Goal: Transaction & Acquisition: Purchase product/service

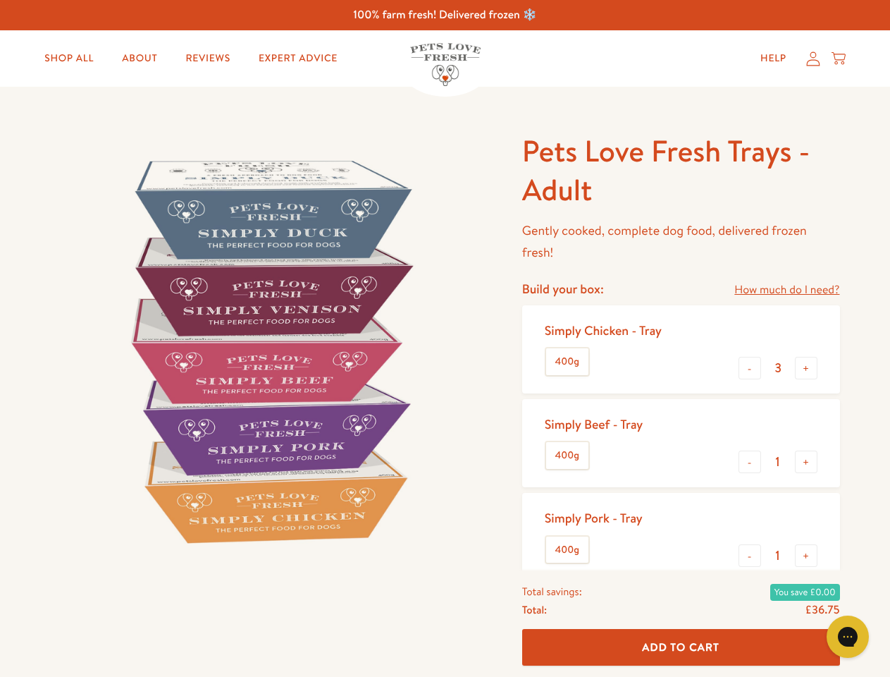
click at [445, 338] on img at bounding box center [270, 351] width 438 height 438
click at [786, 290] on link "How much do I need?" at bounding box center [786, 289] width 105 height 19
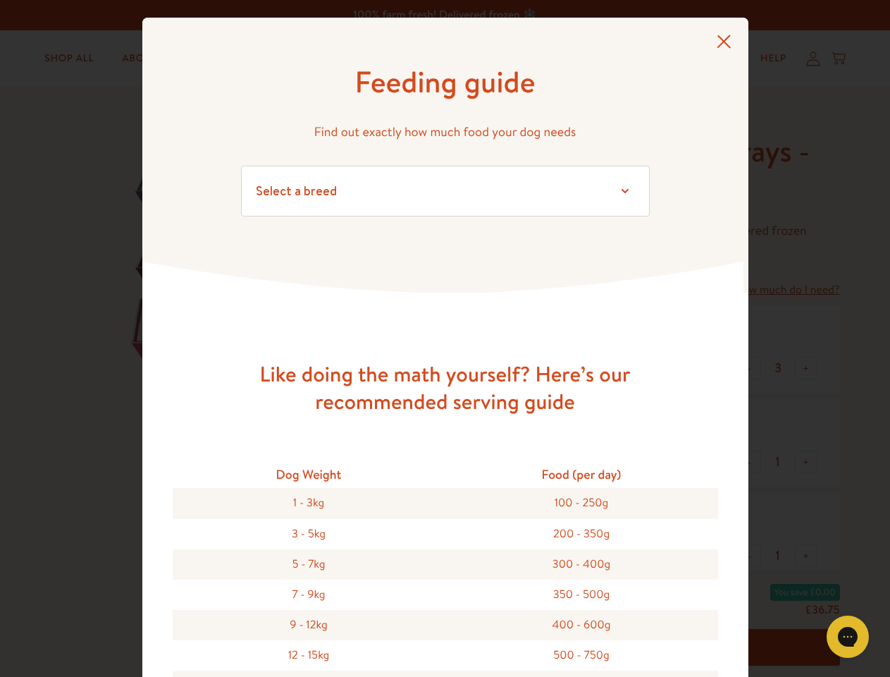
click at [750, 368] on div "Feeding guide Find out exactly how much food your dog needs Select a breed Affe…" at bounding box center [445, 338] width 890 height 677
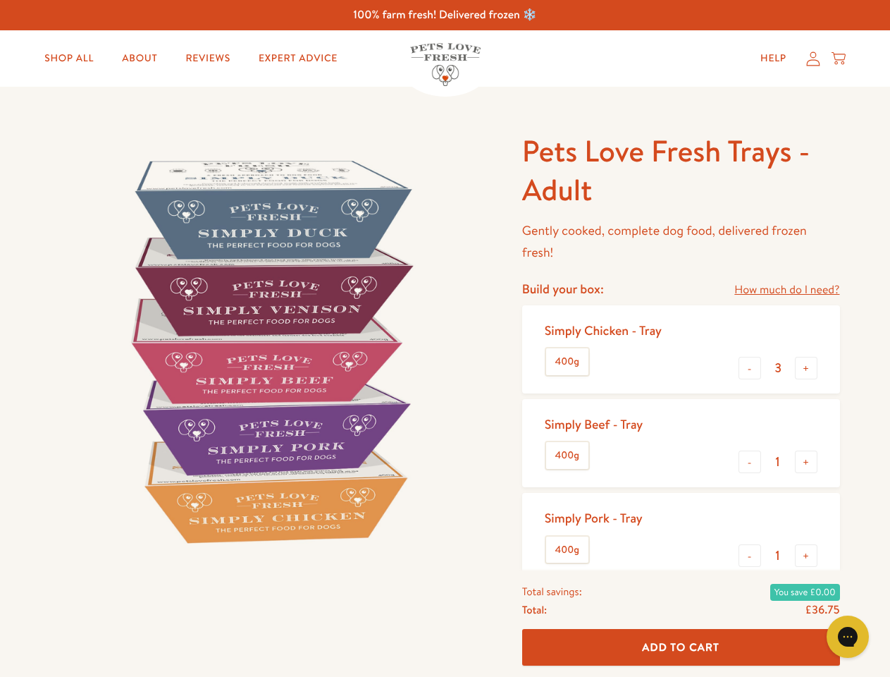
click at [806, 368] on button "+" at bounding box center [806, 368] width 23 height 23
type input "4"
click at [750, 462] on button "-" at bounding box center [750, 461] width 23 height 23
click at [806, 462] on button "+" at bounding box center [806, 461] width 23 height 23
type input "1"
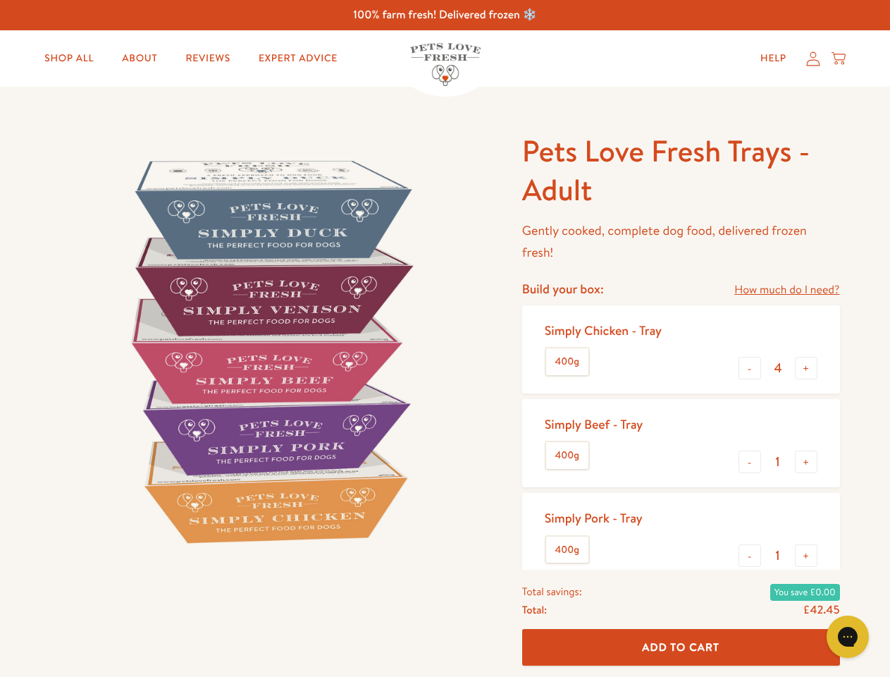
click at [750, 555] on button "-" at bounding box center [750, 555] width 23 height 23
click at [806, 555] on button "+" at bounding box center [806, 555] width 23 height 23
type input "1"
click at [681, 647] on span "Add To Cart" at bounding box center [681, 646] width 78 height 15
click at [848, 636] on icon "Gorgias live chat" at bounding box center [847, 635] width 13 height 13
